Goal: Complete application form

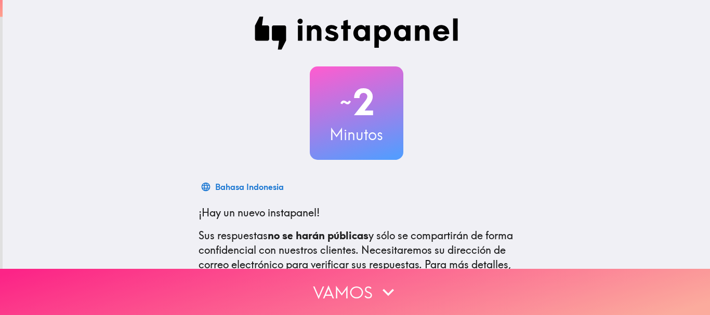
click at [367, 292] on button "Vamos" at bounding box center [355, 292] width 710 height 46
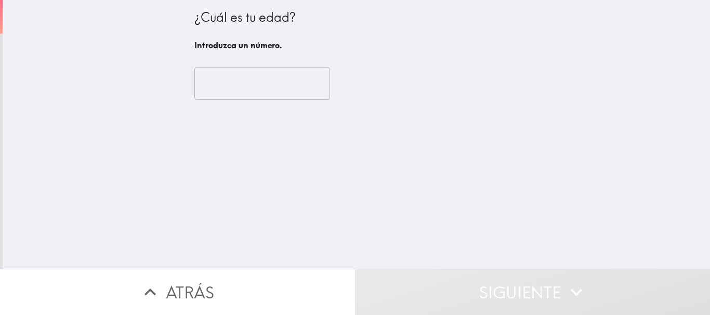
click at [248, 82] on input "number" at bounding box center [262, 84] width 136 height 32
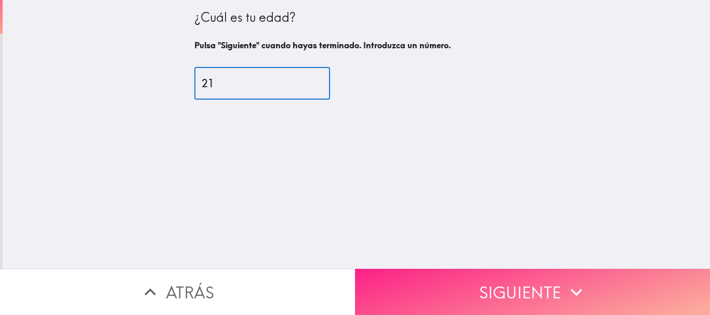
type input "21"
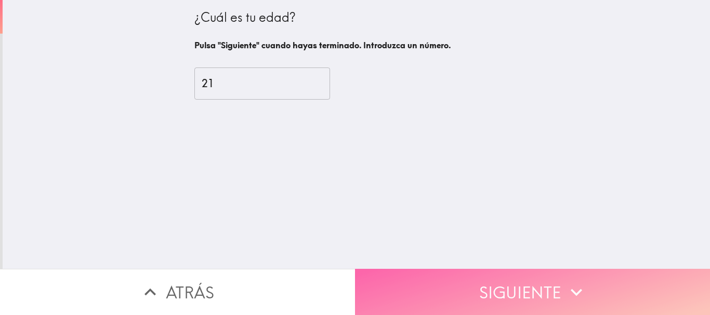
click at [498, 275] on button "Siguiente" at bounding box center [532, 292] width 355 height 46
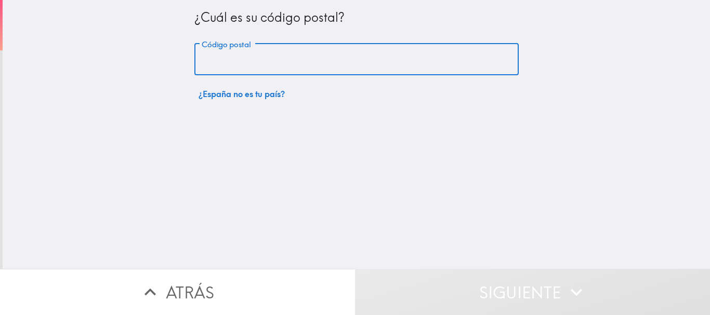
click at [269, 56] on input "Código postal" at bounding box center [356, 60] width 324 height 32
type input "28912"
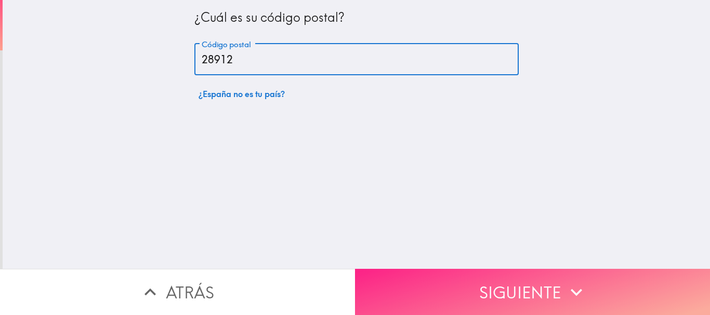
click at [485, 269] on button "Siguiente" at bounding box center [532, 292] width 355 height 46
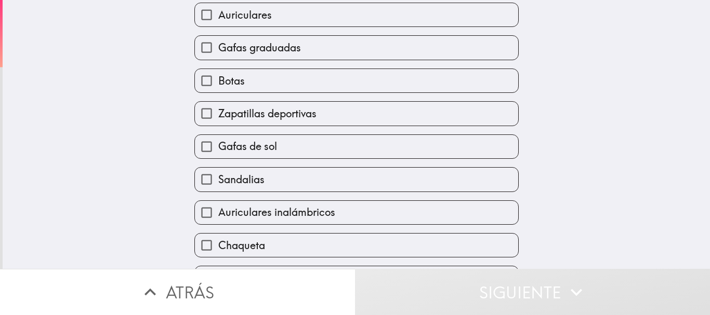
scroll to position [132, 0]
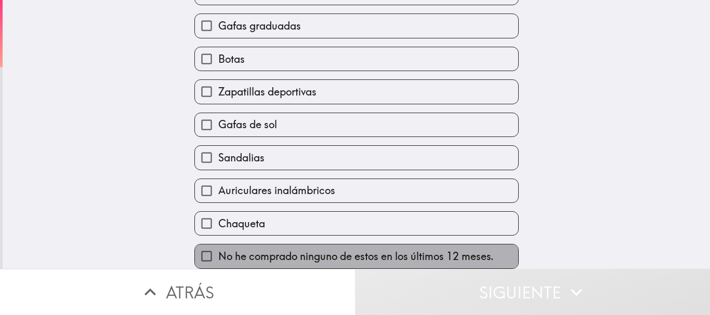
click at [435, 249] on span "No he comprado ninguno de estos en los últimos 12 meses." at bounding box center [355, 256] width 275 height 15
click at [218, 245] on input "No he comprado ninguno de estos en los últimos 12 meses." at bounding box center [206, 256] width 23 height 23
checkbox input "true"
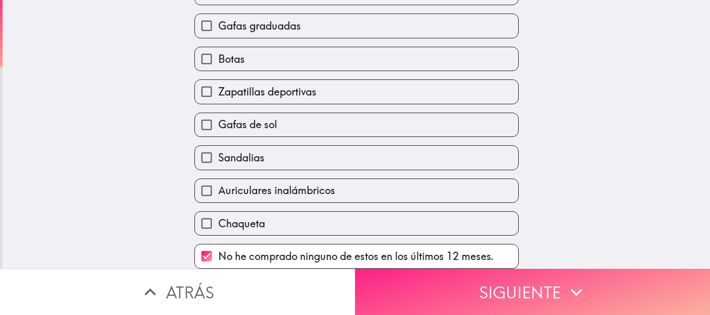
click at [470, 290] on button "Siguiente" at bounding box center [532, 292] width 355 height 46
